Goal: Navigation & Orientation: Find specific page/section

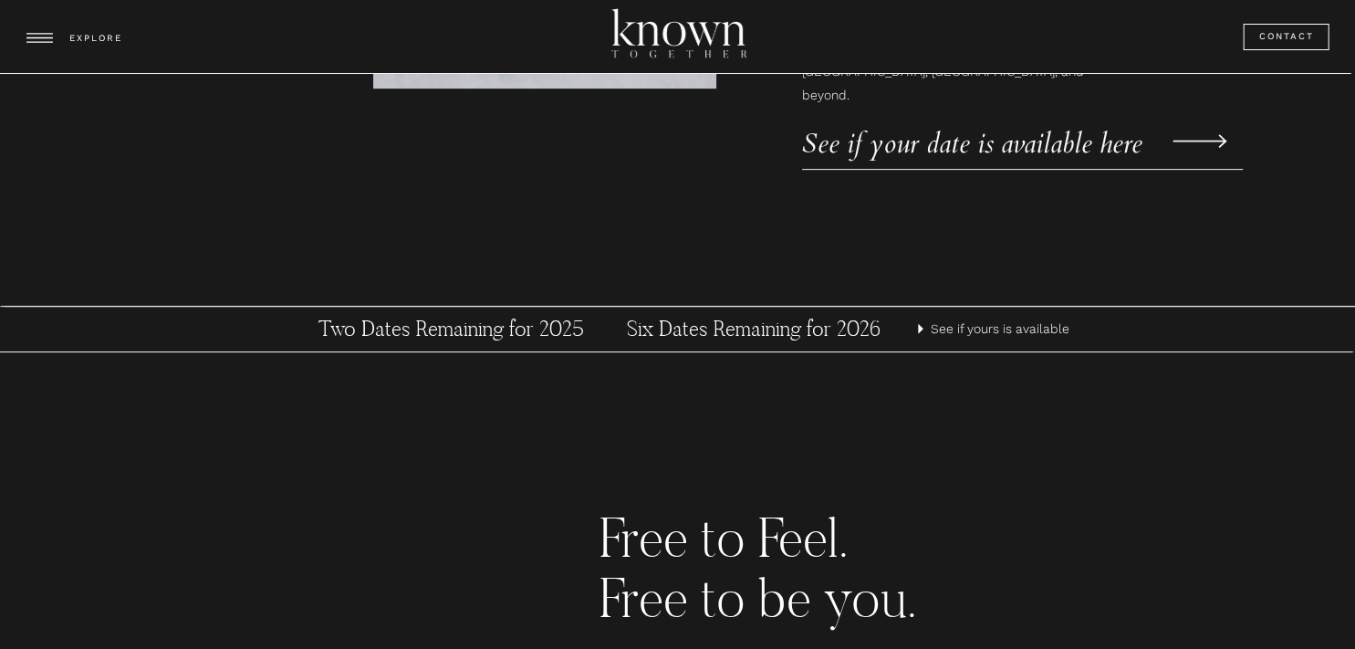
scroll to position [730, 0]
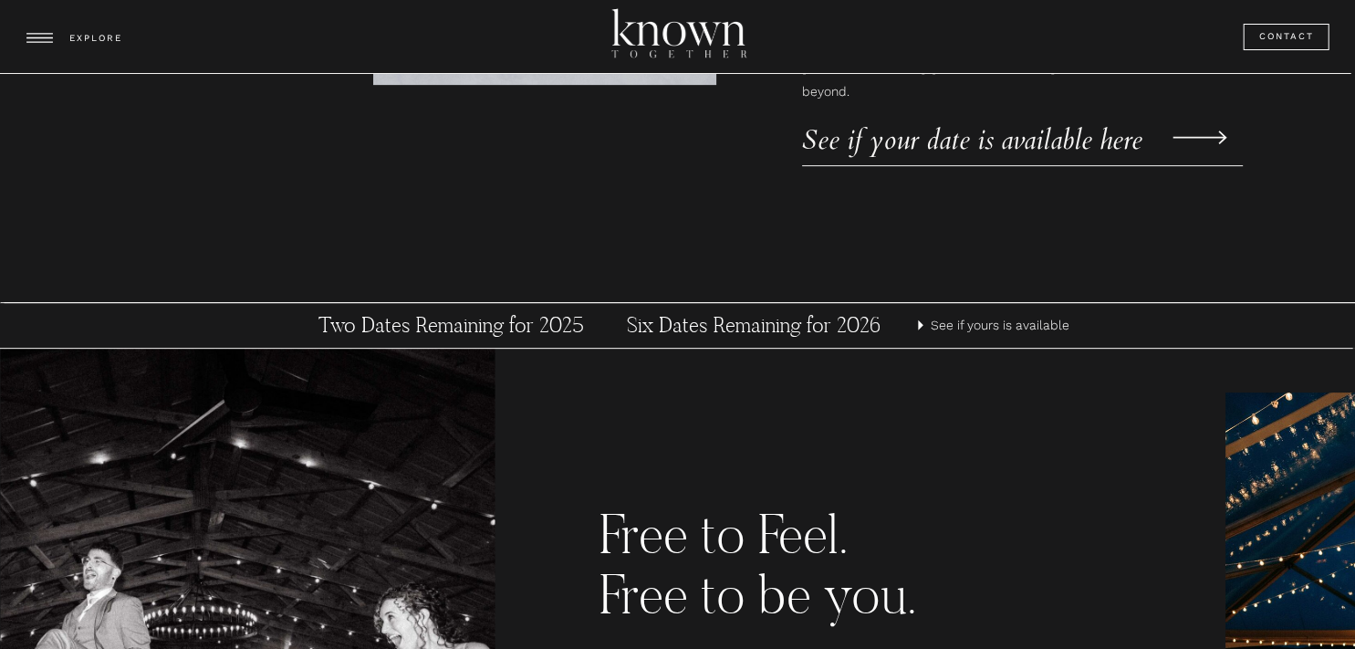
click at [963, 320] on p "See if yours is available" at bounding box center [1002, 325] width 143 height 23
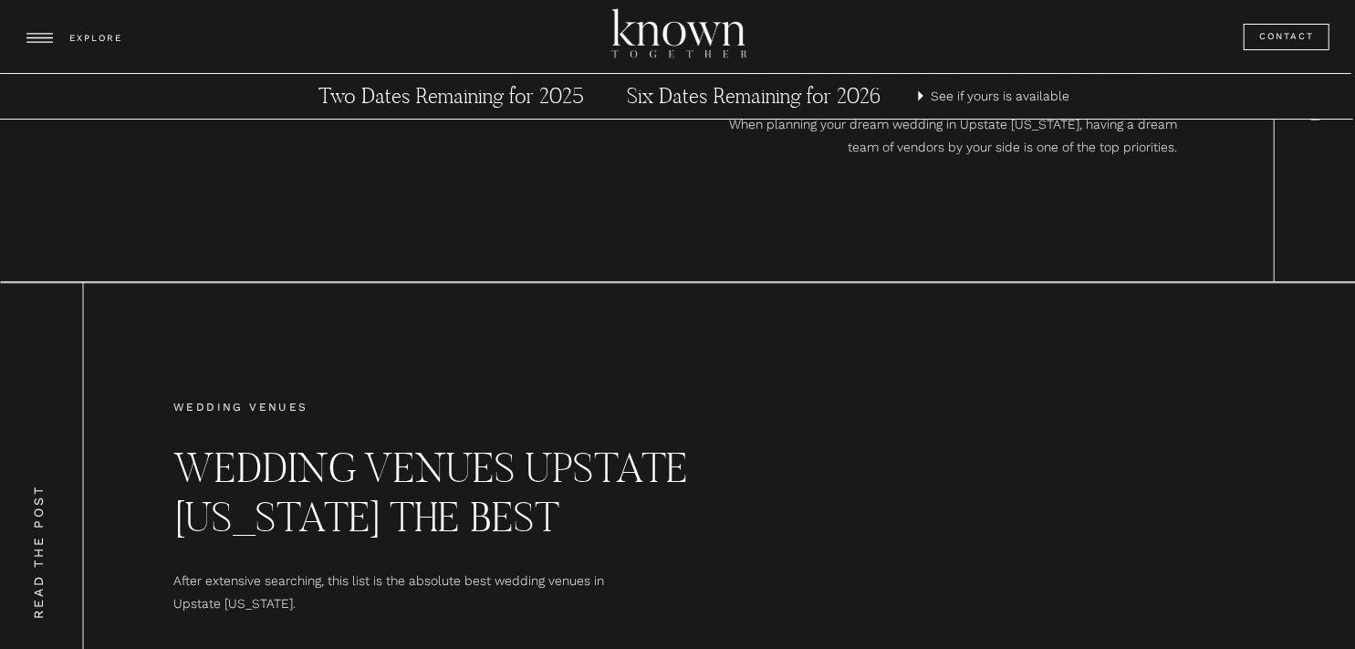
scroll to position [8485, 0]
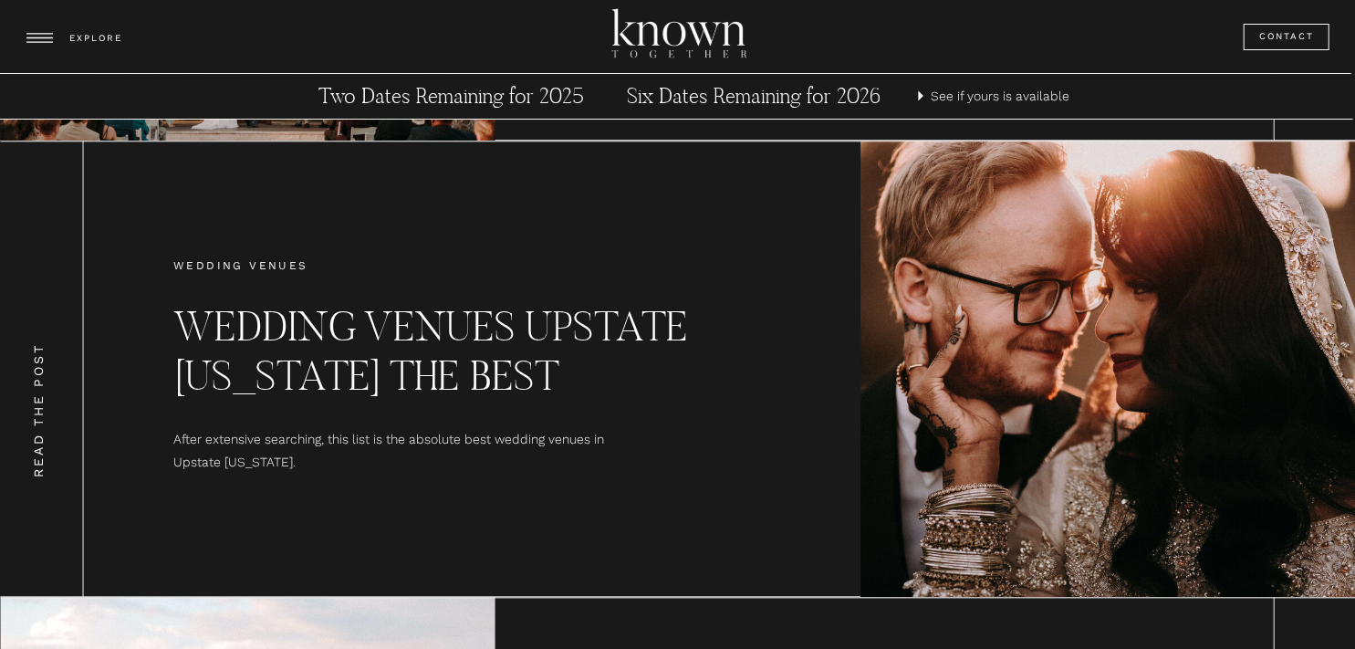
click at [339, 351] on h2 "Wedding Venues Upstate [US_STATE] The Best" at bounding box center [430, 355] width 515 height 107
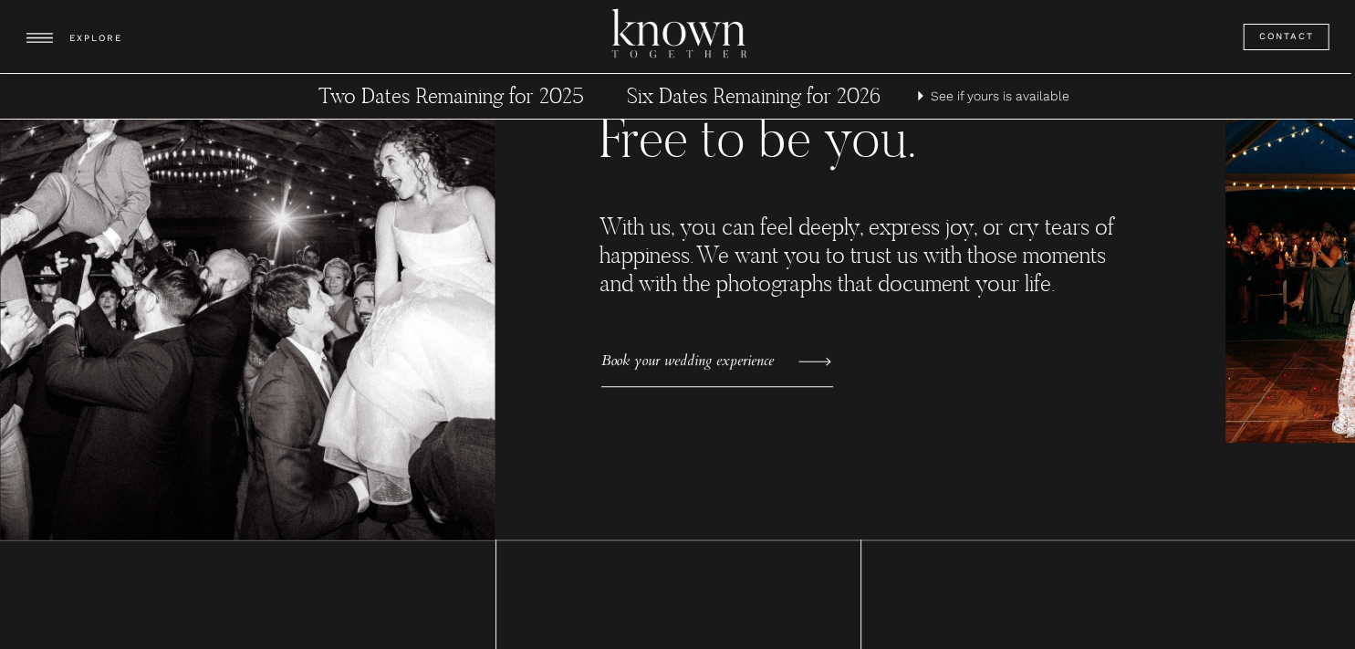
scroll to position [1642, 0]
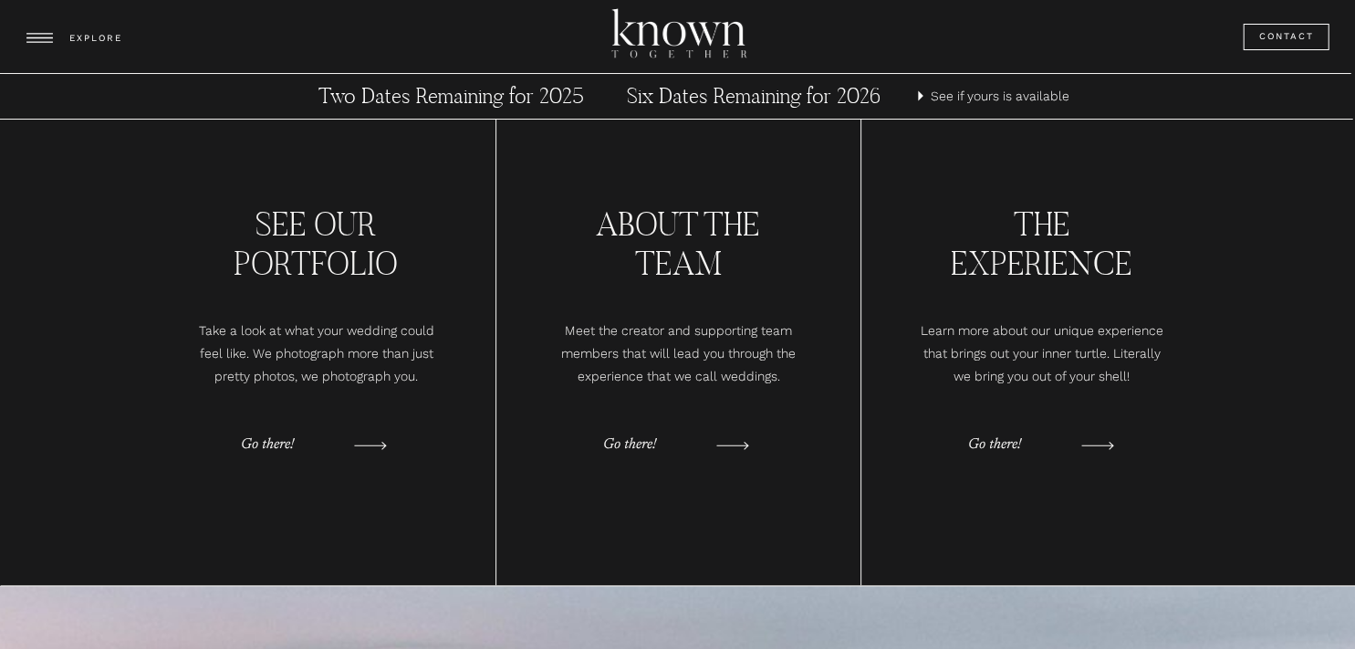
click at [55, 41] on icon at bounding box center [39, 38] width 38 height 74
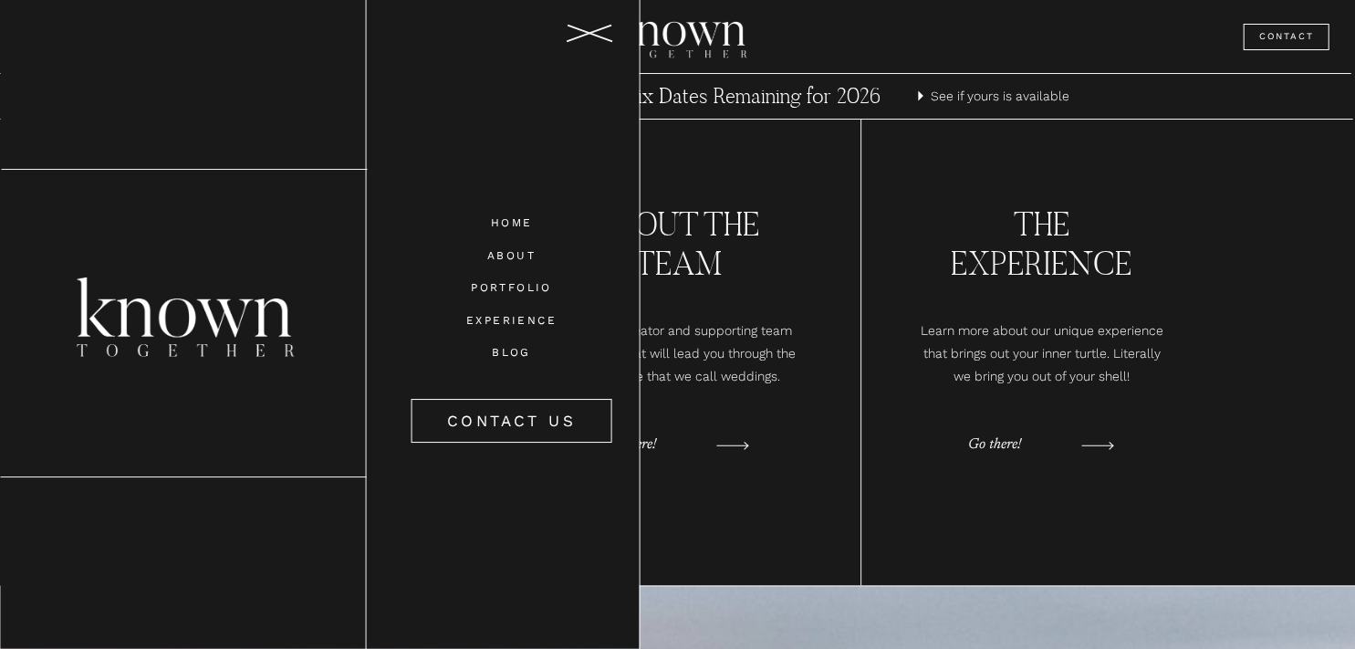
click at [511, 344] on nav "BLOG" at bounding box center [511, 351] width 129 height 16
